Goal: Task Accomplishment & Management: Complete application form

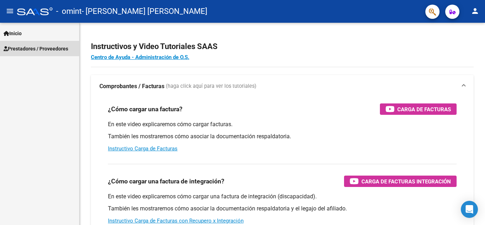
click at [47, 45] on span "Prestadores / Proveedores" at bounding box center [36, 49] width 65 height 8
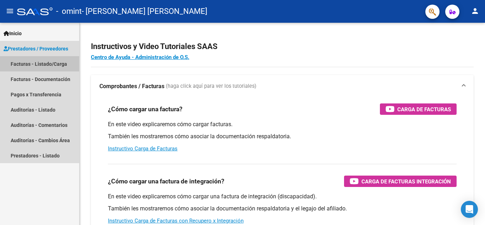
click at [58, 65] on link "Facturas - Listado/Carga" at bounding box center [39, 63] width 79 height 15
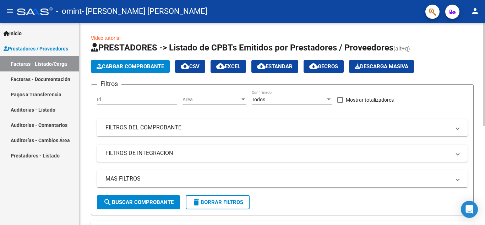
click at [85, 67] on div "Video tutorial PRESTADORES -> Listado de CPBTs Emitidos por Prestadores / Prove…" at bounding box center [281, 218] width 405 height 391
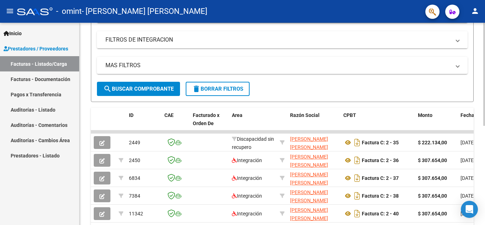
scroll to position [195, 0]
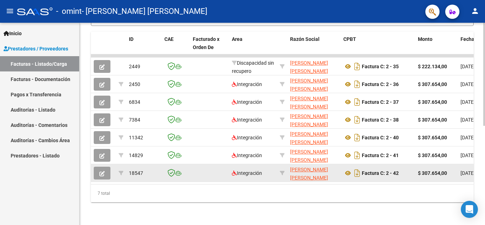
click at [102, 171] on icon "button" at bounding box center [101, 173] width 5 height 5
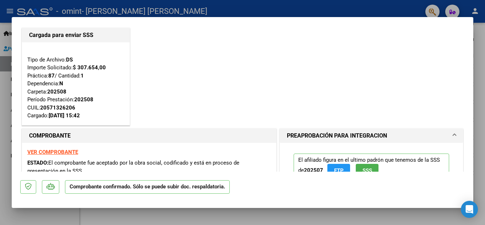
scroll to position [0, 0]
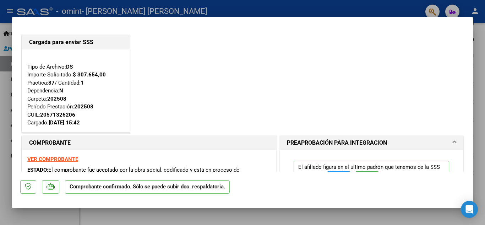
click at [198, 4] on div at bounding box center [242, 112] width 485 height 225
type input "$ 0,00"
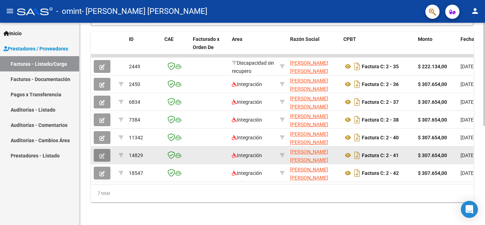
click at [103, 153] on icon "button" at bounding box center [101, 155] width 5 height 5
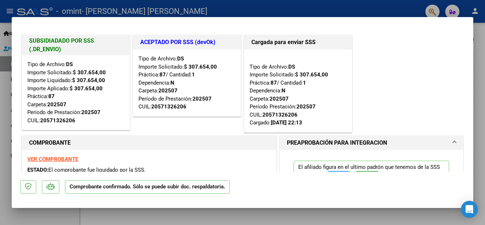
click at [401, 6] on div at bounding box center [242, 112] width 485 height 225
type input "$ 0,00"
